Goal: Information Seeking & Learning: Learn about a topic

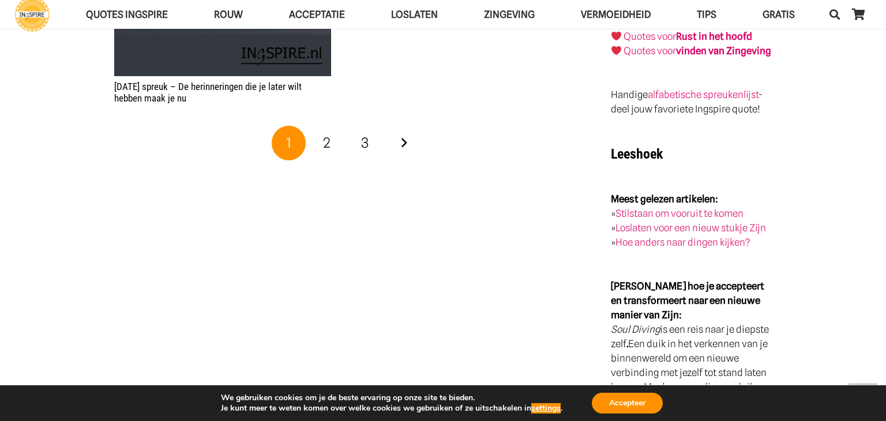
scroll to position [2039, 0]
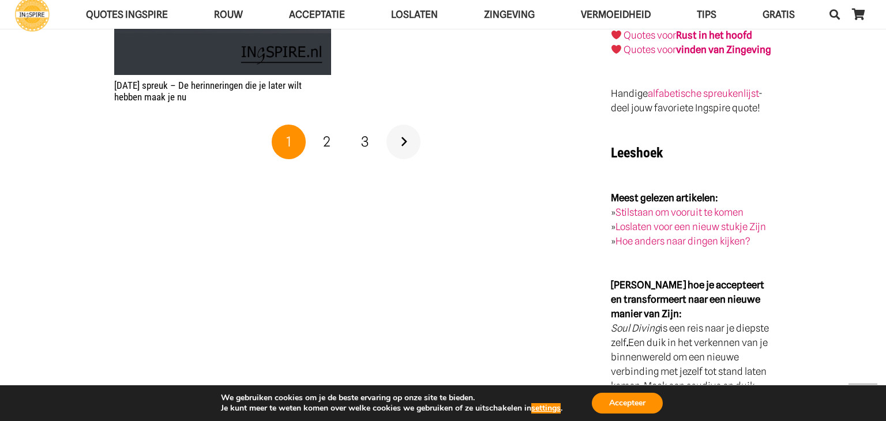
click at [400, 140] on link "Volgende" at bounding box center [403, 142] width 35 height 35
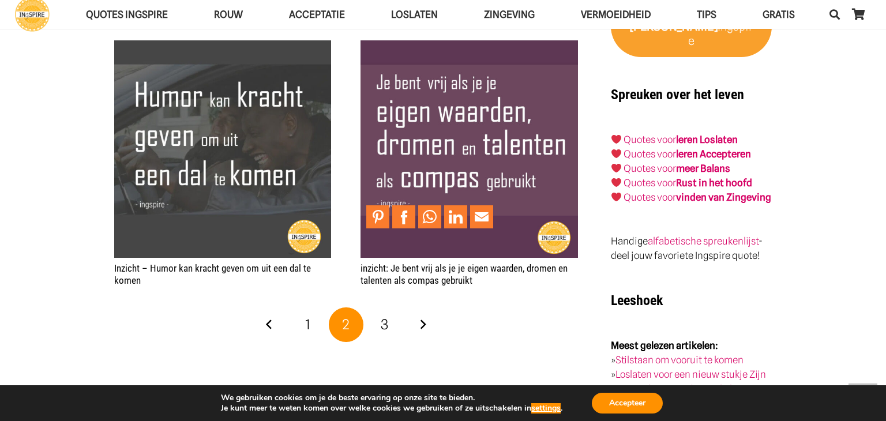
scroll to position [1934, 0]
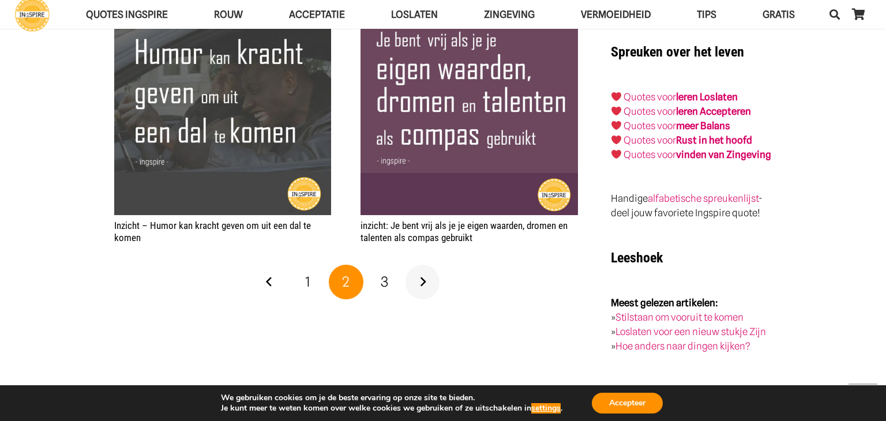
click at [426, 265] on link "Volgende" at bounding box center [422, 282] width 35 height 35
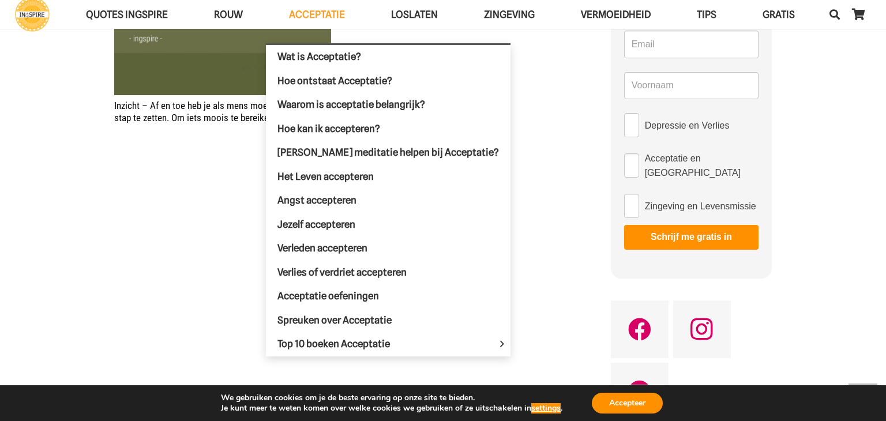
scroll to position [606, 0]
